Goal: Communication & Community: Participate in discussion

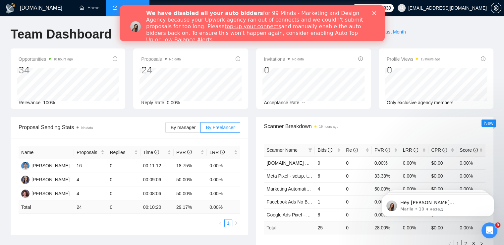
click at [372, 12] on polygon "Закрыть" at bounding box center [374, 13] width 4 height 4
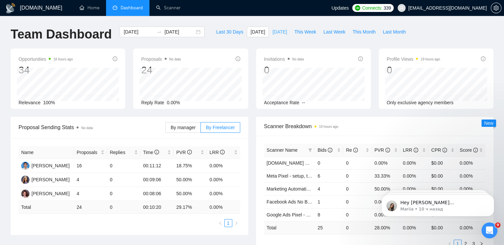
click at [272, 32] on span "[DATE]" at bounding box center [279, 31] width 15 height 7
click at [251, 31] on span "[DATE]" at bounding box center [258, 31] width 15 height 7
type input "[DATE]"
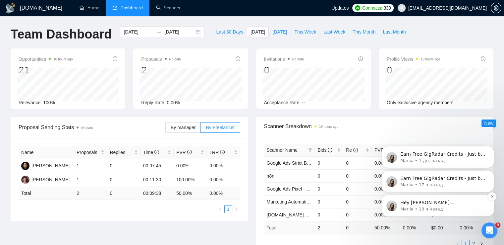
click at [450, 205] on p "Hey [PERSON_NAME][EMAIL_ADDRESS][PERSON_NAME][DOMAIN_NAME], Looks like your Upw…" at bounding box center [442, 202] width 85 height 7
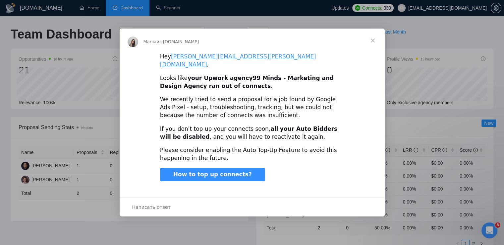
click at [370, 44] on span "Закрыть" at bounding box center [373, 40] width 24 height 24
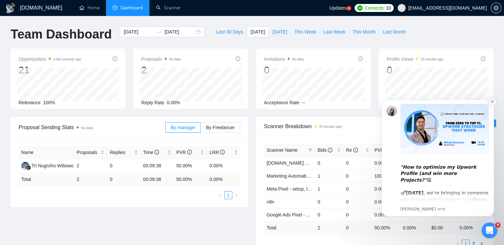
click at [491, 101] on icon "Dismiss notification" at bounding box center [492, 101] width 2 height 2
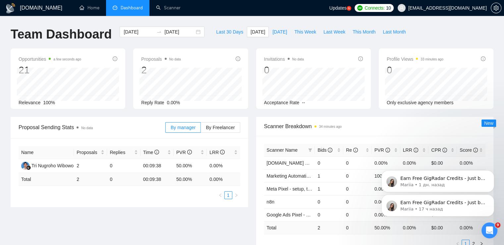
drag, startPoint x: 494, startPoint y: 174, endPoint x: 494, endPoint y: 151, distance: 22.2
click at [494, 173] on icon "Dismiss notification" at bounding box center [492, 172] width 3 height 3
click at [494, 196] on icon "Dismiss notification" at bounding box center [492, 196] width 4 height 4
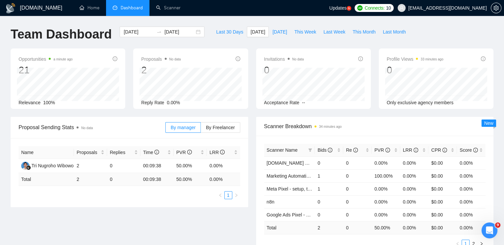
click at [491, 228] on icon "Открыть службу сообщений Intercom" at bounding box center [489, 230] width 11 height 11
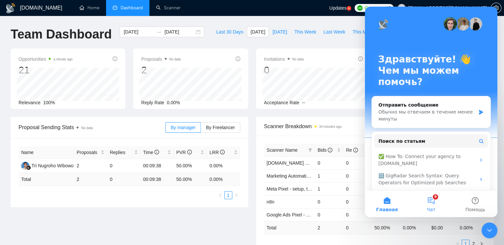
click at [428, 202] on button "9 Чат" at bounding box center [431, 203] width 44 height 27
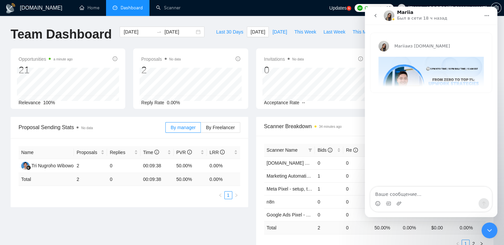
click at [375, 18] on icon "go back" at bounding box center [375, 15] width 5 height 5
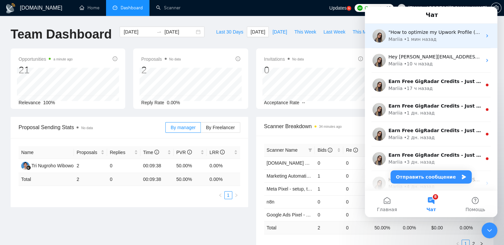
click at [418, 42] on div "• 1 мин назад" at bounding box center [420, 39] width 32 height 7
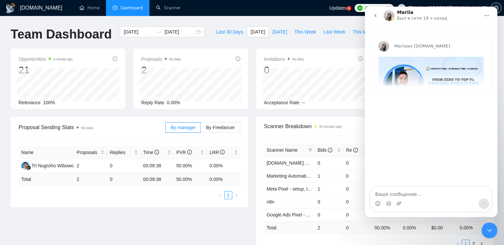
click at [376, 17] on icon "go back" at bounding box center [375, 15] width 2 height 3
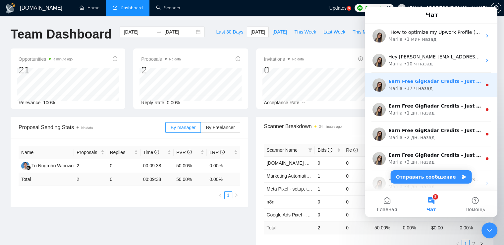
click at [478, 90] on div "Mariia • 17 ч назад" at bounding box center [434, 88] width 93 height 7
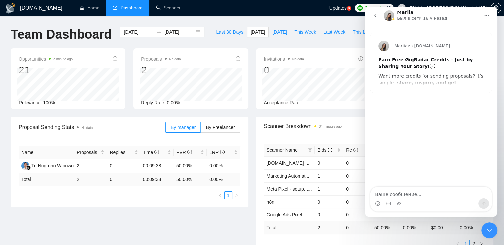
click at [371, 12] on button "go back" at bounding box center [375, 15] width 13 height 13
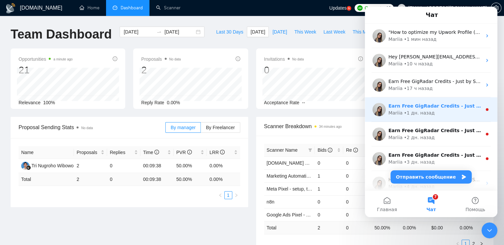
click at [425, 112] on div "• 1 дн. назад" at bounding box center [419, 112] width 31 height 7
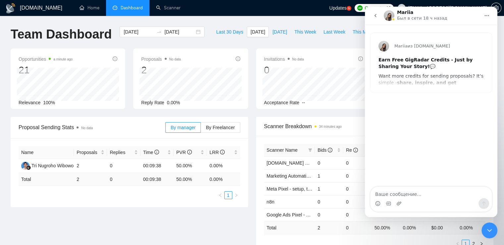
click at [374, 15] on icon "go back" at bounding box center [375, 15] width 5 height 5
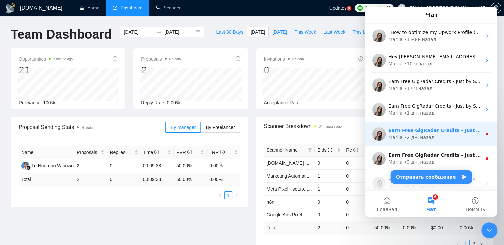
click at [443, 139] on div "Mariia • 2 дн. назад" at bounding box center [434, 137] width 93 height 7
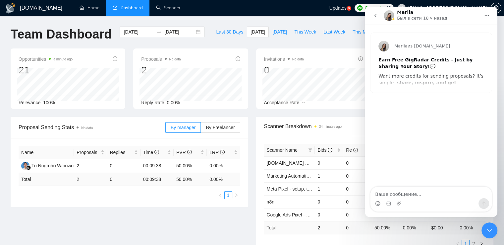
click at [374, 17] on icon "go back" at bounding box center [375, 15] width 5 height 5
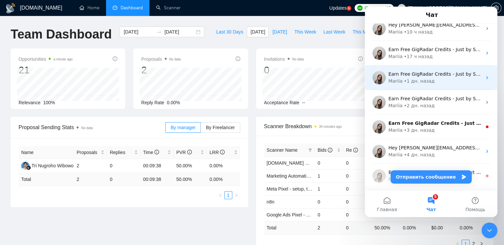
scroll to position [66, 0]
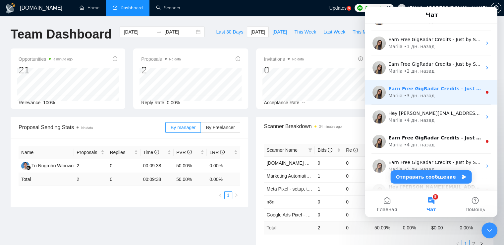
click at [415, 84] on div "Earn Free GigRadar Credits - Just by Sharing Your Story! 💬 Want more credits fo…" at bounding box center [431, 92] width 133 height 25
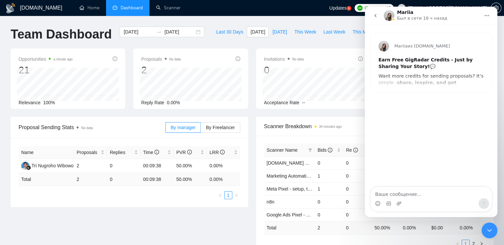
drag, startPoint x: 373, startPoint y: 21, endPoint x: 374, endPoint y: 17, distance: 4.1
click at [374, 17] on icon "go back" at bounding box center [375, 15] width 5 height 5
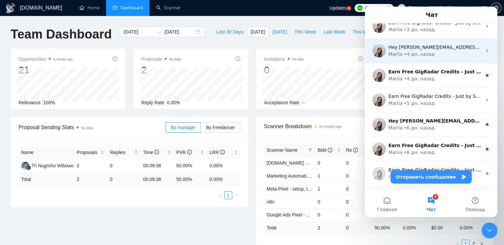
scroll to position [133, 0]
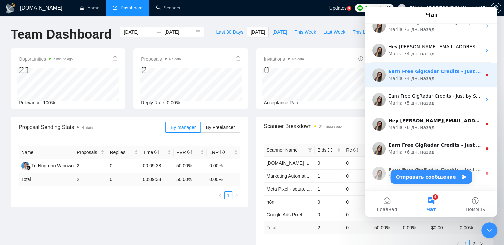
click at [428, 75] on div "• 4 дн. назад" at bounding box center [419, 78] width 31 height 7
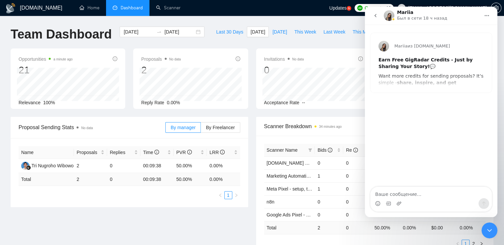
click at [376, 17] on icon "go back" at bounding box center [375, 15] width 5 height 5
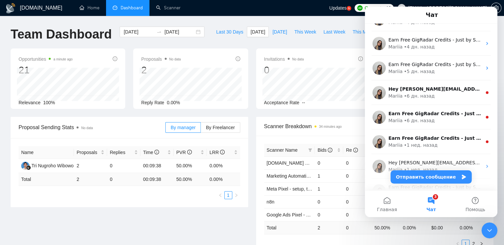
scroll to position [199, 0]
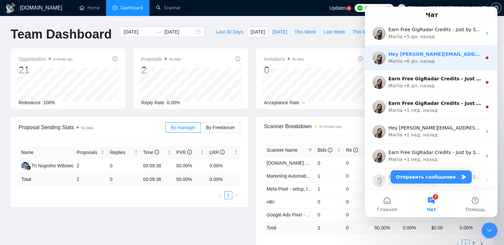
click at [410, 58] on div "• 6 дн. назад" at bounding box center [419, 61] width 31 height 7
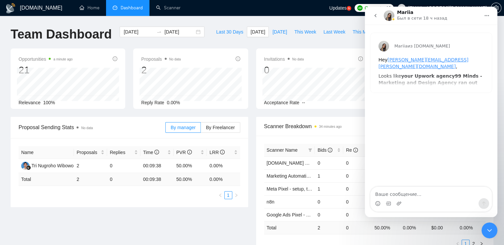
click at [375, 18] on icon "go back" at bounding box center [375, 15] width 5 height 5
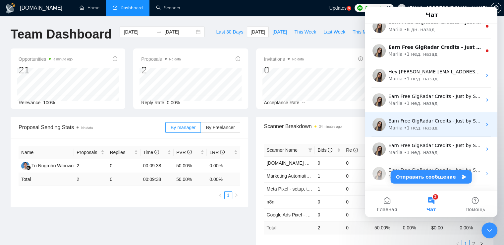
scroll to position [265, 0]
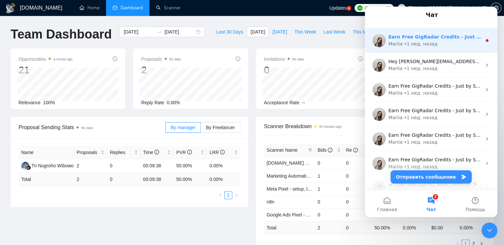
click at [411, 41] on div "• 1 нед. назад" at bounding box center [420, 43] width 33 height 7
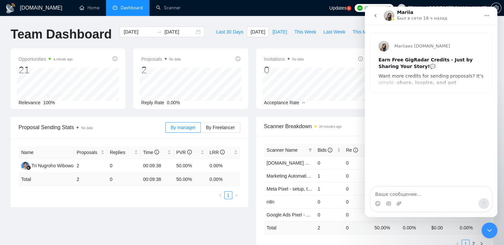
click at [374, 15] on icon "go back" at bounding box center [375, 15] width 5 height 5
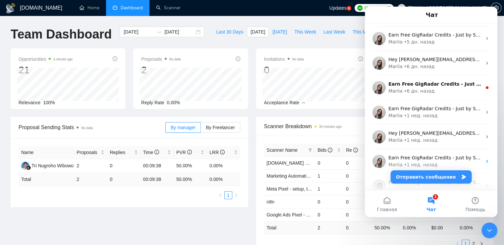
scroll to position [232, 0]
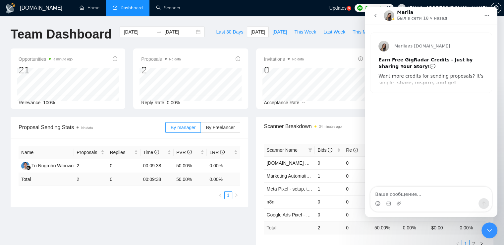
click at [376, 17] on icon "go back" at bounding box center [375, 15] width 5 height 5
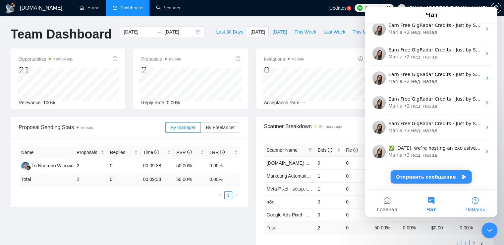
scroll to position [571, 0]
click at [488, 229] on icon "Закрыть службу сообщений Intercom" at bounding box center [489, 230] width 5 height 3
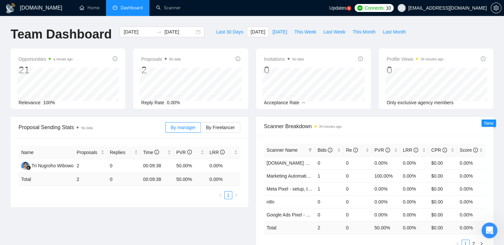
scroll to position [0, 0]
